Goal: Transaction & Acquisition: Download file/media

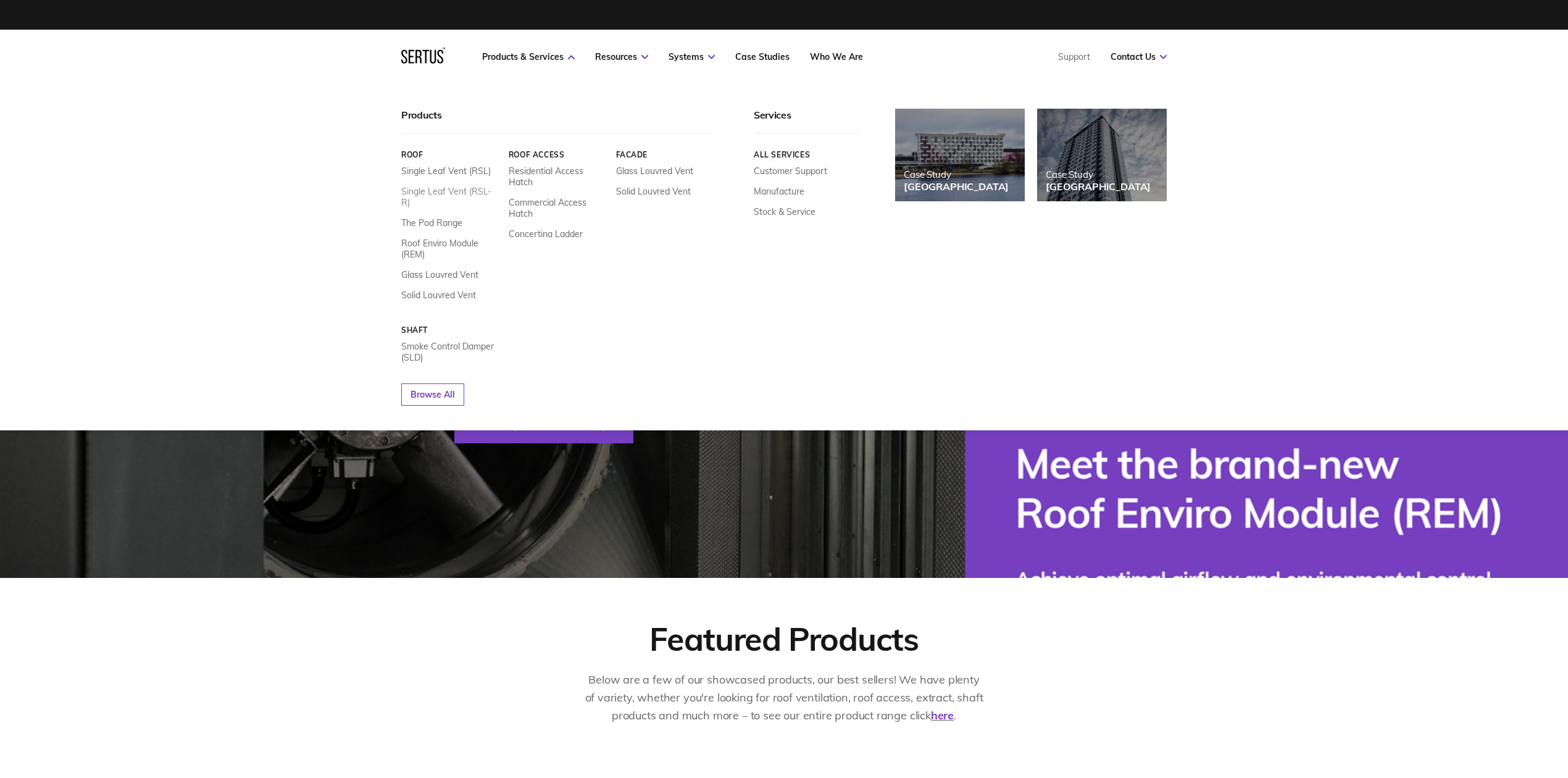
click at [480, 190] on link "Single Leaf Vent (RSL-R)" at bounding box center [450, 197] width 98 height 22
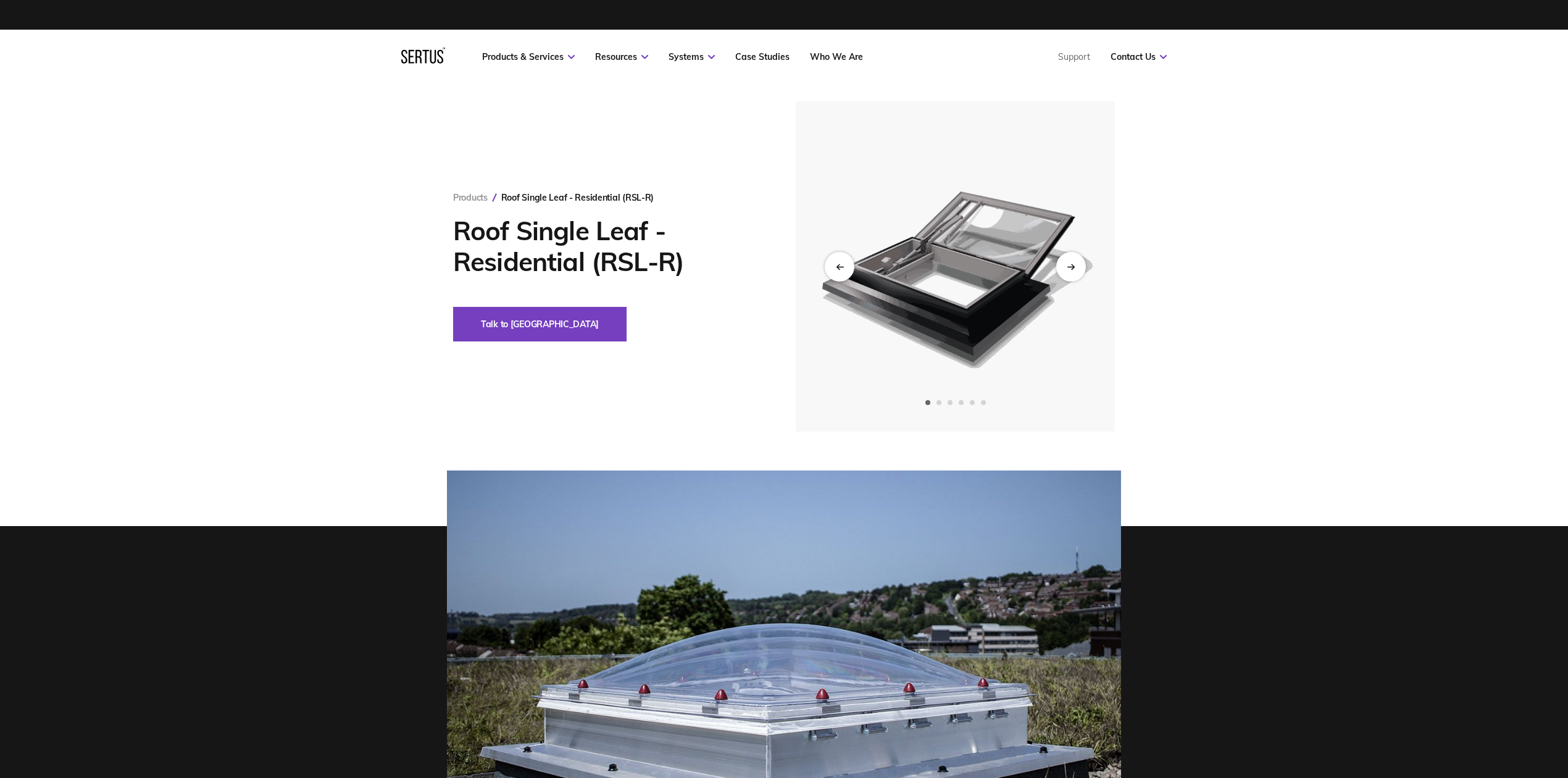
click at [984, 269] on img at bounding box center [955, 266] width 303 height 330
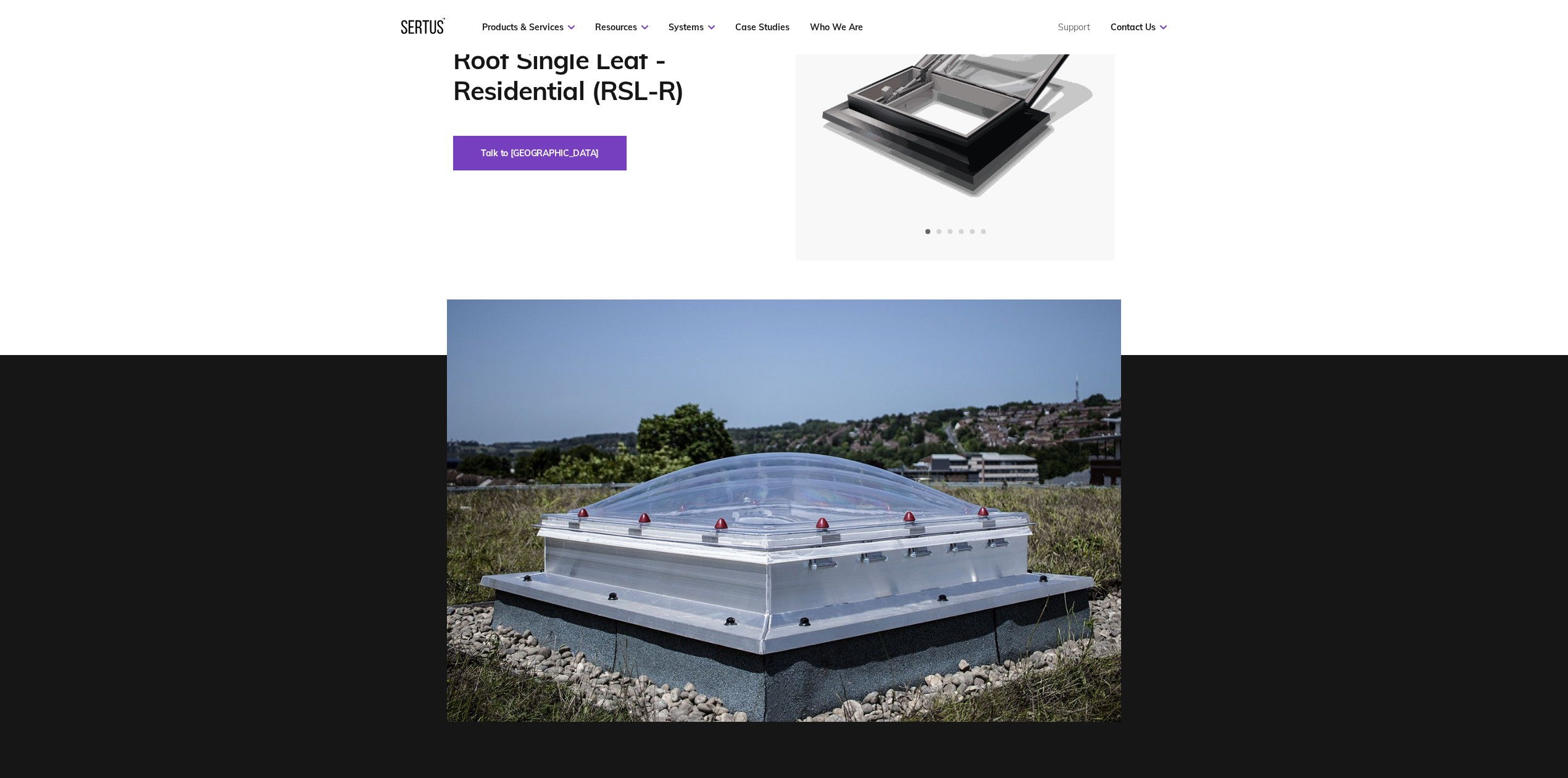
scroll to position [164, 0]
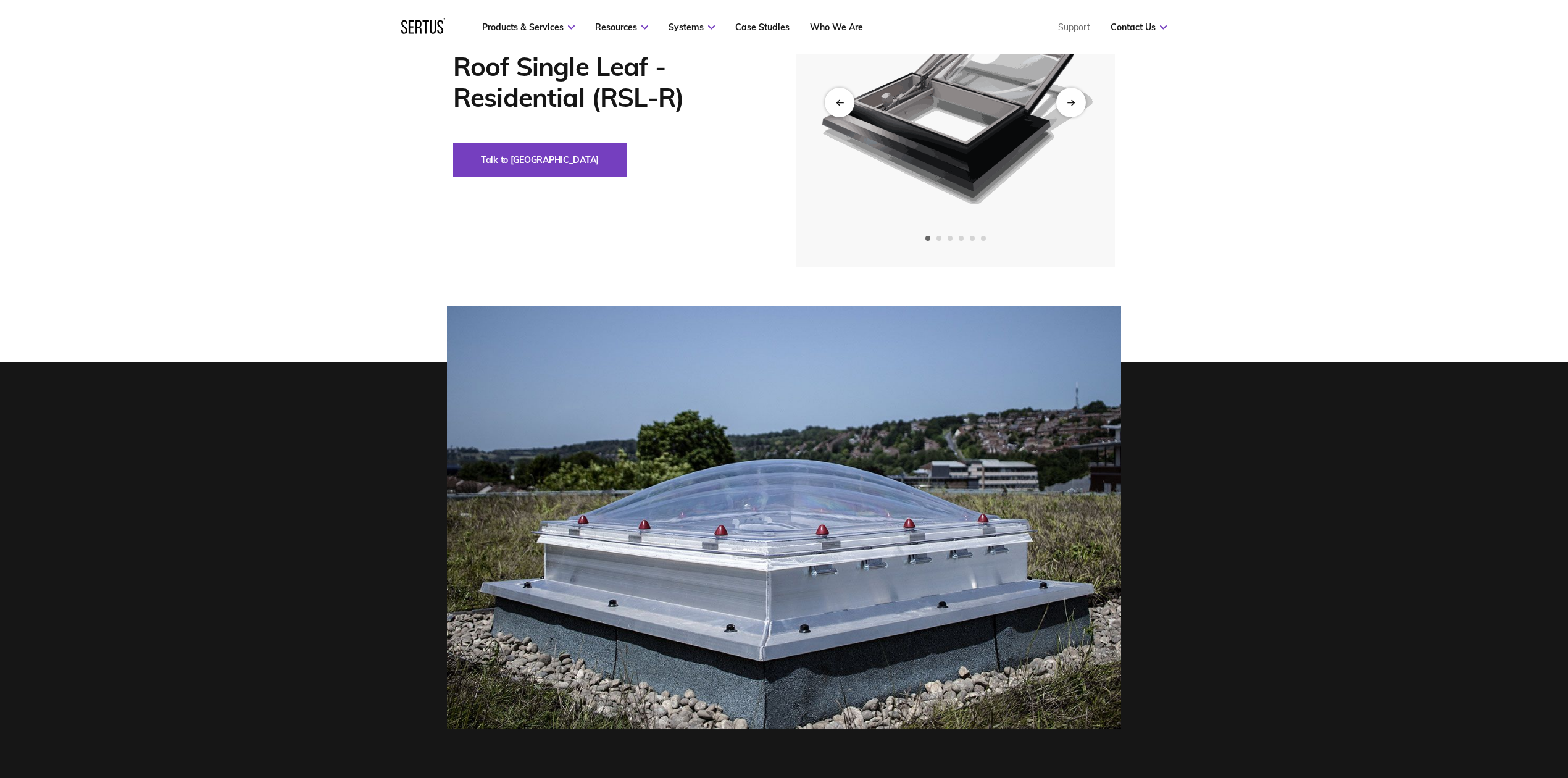
click at [956, 191] on img at bounding box center [955, 101] width 303 height 330
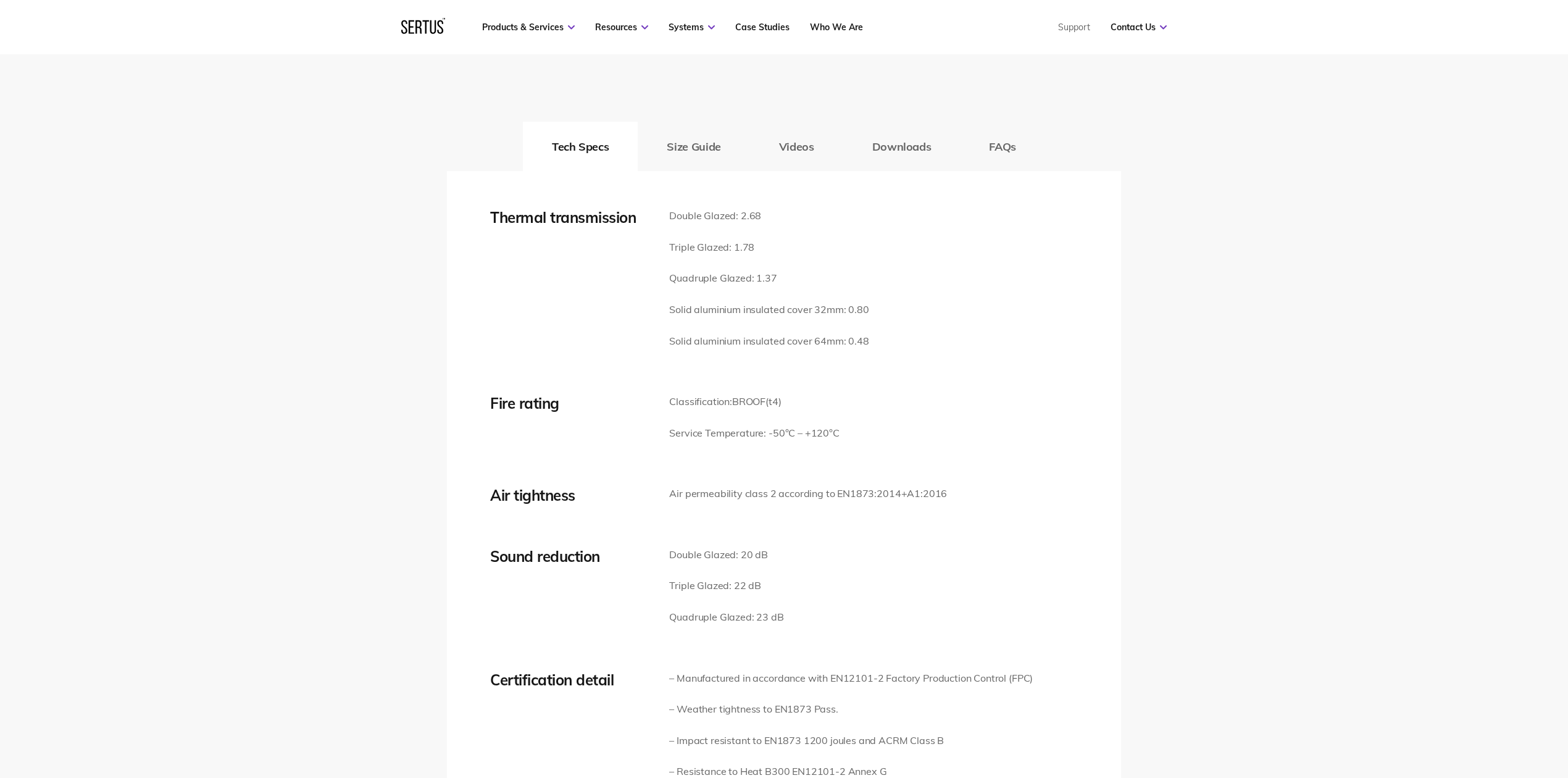
scroll to position [1810, 0]
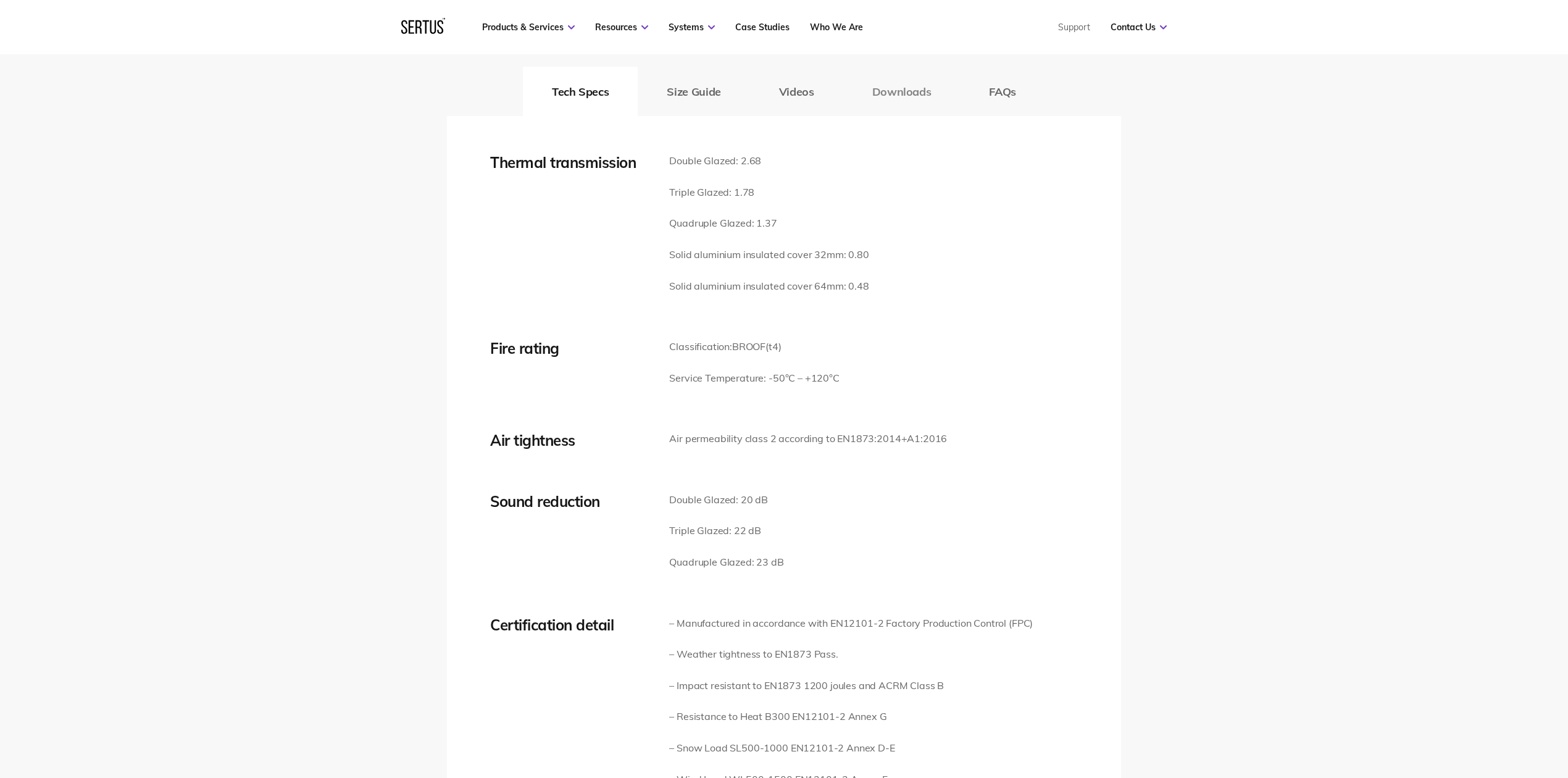
click at [886, 88] on button "Downloads" at bounding box center [902, 91] width 117 height 49
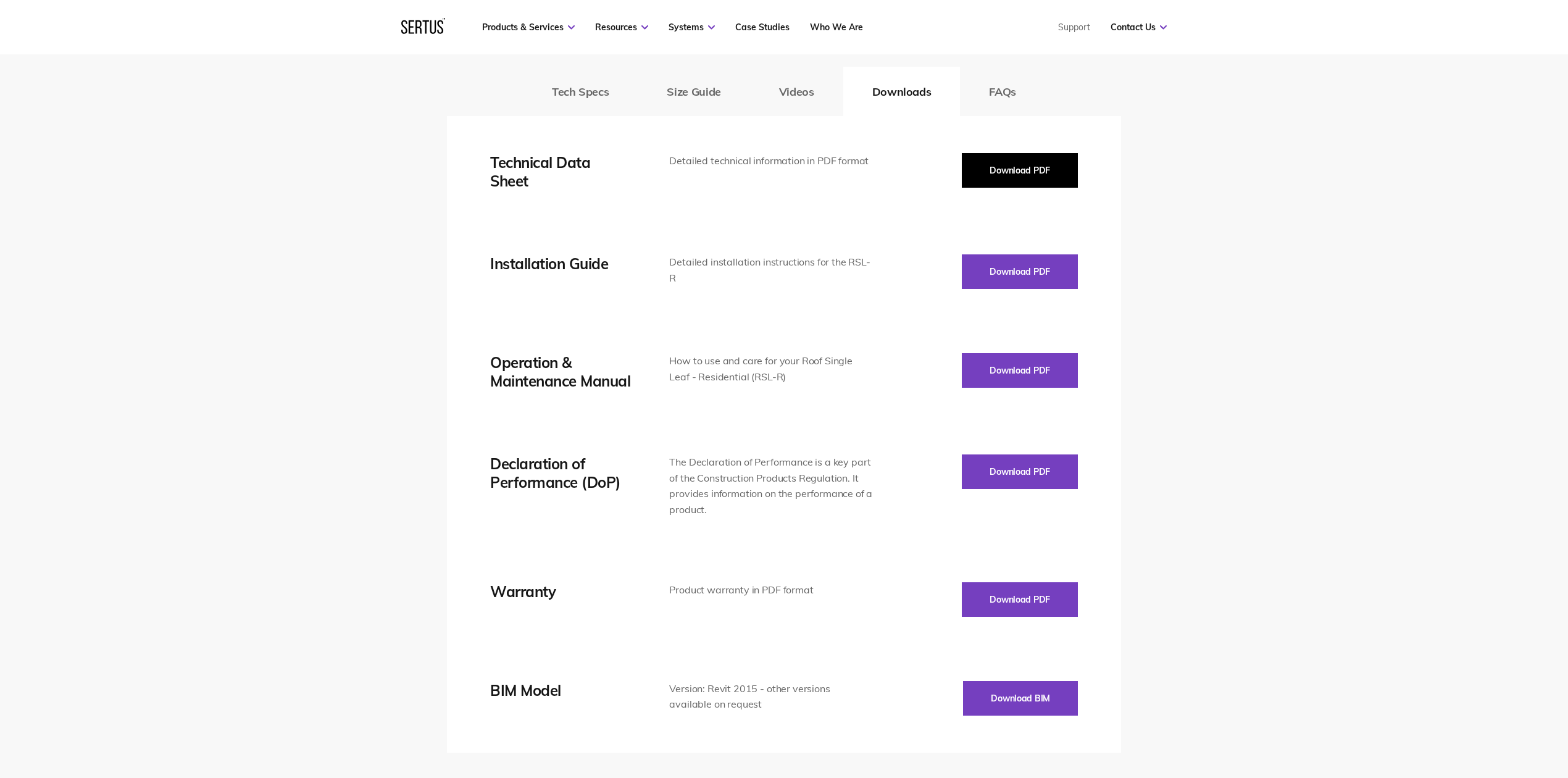
click at [1001, 169] on button "Download PDF" at bounding box center [1020, 170] width 116 height 35
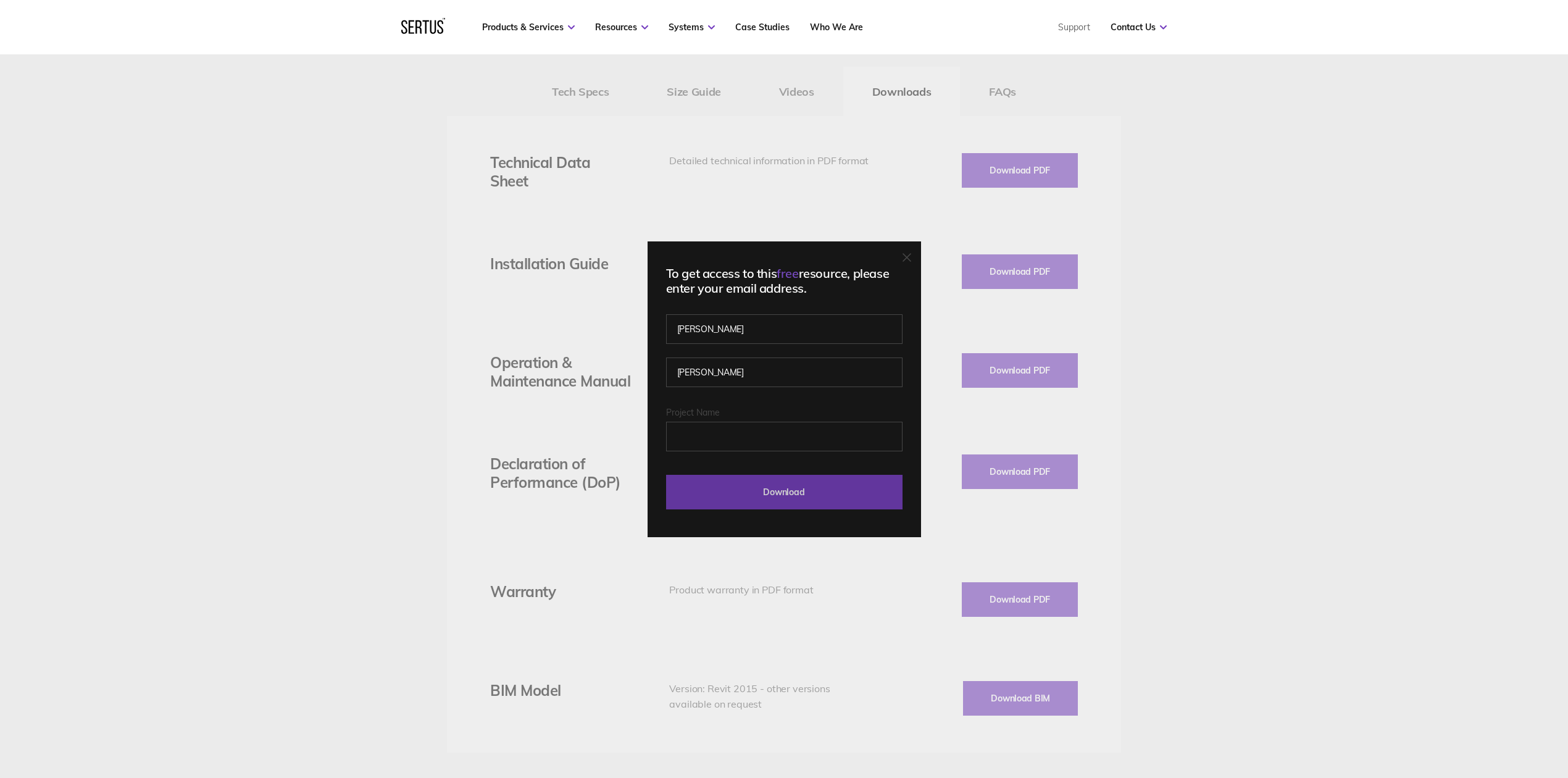
click at [802, 491] on input "Download" at bounding box center [784, 491] width 236 height 35
